Goal: Task Accomplishment & Management: Manage account settings

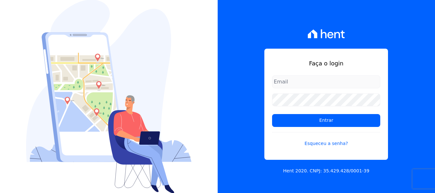
click at [296, 80] on input "email" at bounding box center [326, 81] width 108 height 13
click at [296, 79] on input "email" at bounding box center [326, 81] width 108 height 13
type input "[EMAIL_ADDRESS][DOMAIN_NAME]"
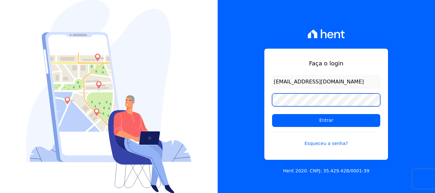
click at [272, 114] on input "Entrar" at bounding box center [326, 120] width 108 height 13
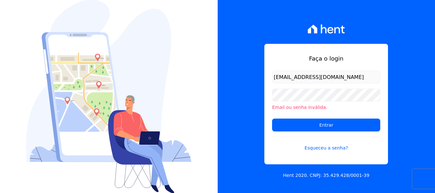
click at [332, 109] on li "Email ou senha inválida." at bounding box center [326, 107] width 108 height 7
click at [272, 118] on input "Entrar" at bounding box center [326, 124] width 108 height 13
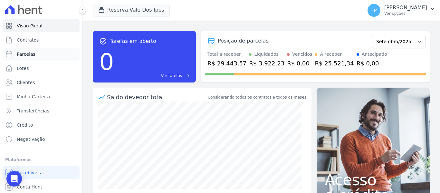
click at [37, 52] on link "Parcelas" at bounding box center [41, 54] width 77 height 13
select select
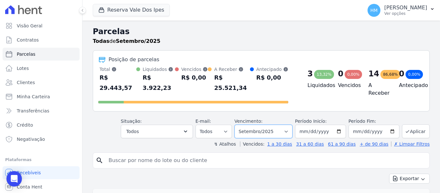
click at [289, 125] on select "Filtrar por período ──────── Todos os meses Setembro/2024 Outubro/2024 Novembro…" at bounding box center [263, 132] width 58 height 14
select select "07/2025"
click at [239, 125] on select "Filtrar por período ──────── Todos os meses Setembro/2024 Outubro/2024 Novembro…" at bounding box center [263, 132] width 58 height 14
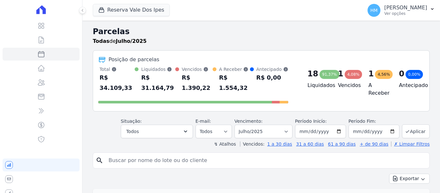
select select
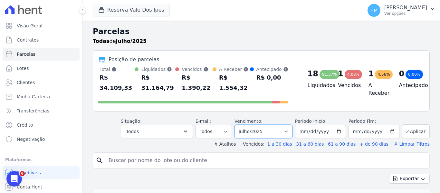
click at [290, 125] on select "Filtrar por período ──────── Todos os meses Setembro/2024 Outubro/2024 Novembro…" at bounding box center [263, 132] width 58 height 14
select select "08/2025"
click at [239, 125] on select "Filtrar por período ──────── Todos os meses Setembro/2024 Outubro/2024 Novembro…" at bounding box center [263, 132] width 58 height 14
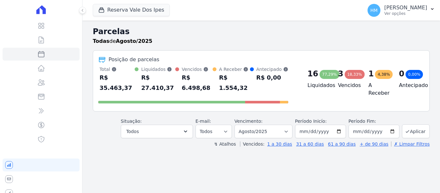
select select
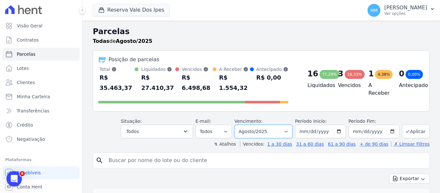
click at [290, 125] on select "Filtrar por período ──────── Todos os meses Setembro/2024 Outubro/2024 Novembro…" at bounding box center [263, 132] width 58 height 14
click at [283, 125] on select "Filtrar por período ──────── Todos os meses Setembro/2024 Outubro/2024 Novembro…" at bounding box center [263, 132] width 58 height 14
click at [286, 125] on select "Filtrar por período ──────── Todos os meses Setembro/2024 Outubro/2024 Novembro…" at bounding box center [263, 132] width 58 height 14
click at [288, 125] on select "Filtrar por período ──────── Todos os meses Setembro/2024 Outubro/2024 Novembro…" at bounding box center [263, 132] width 58 height 14
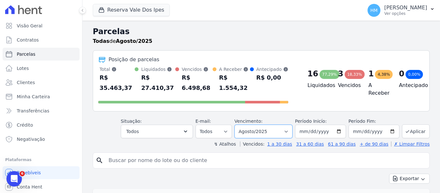
select select "09/2025"
click at [239, 125] on select "Filtrar por período ──────── Todos os meses Setembro/2024 Outubro/2024 Novembro…" at bounding box center [263, 132] width 58 height 14
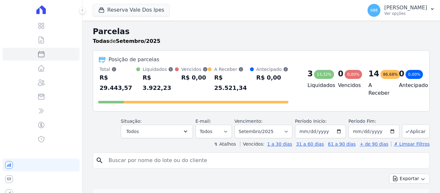
select select
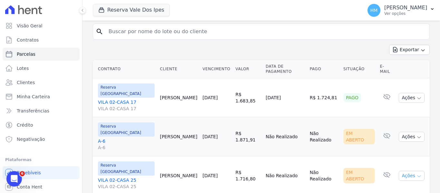
click at [412, 171] on button "Ações" at bounding box center [412, 176] width 26 height 10
click at [394, 184] on link "Ver boleto" at bounding box center [409, 190] width 62 height 12
